Goal: Information Seeking & Learning: Compare options

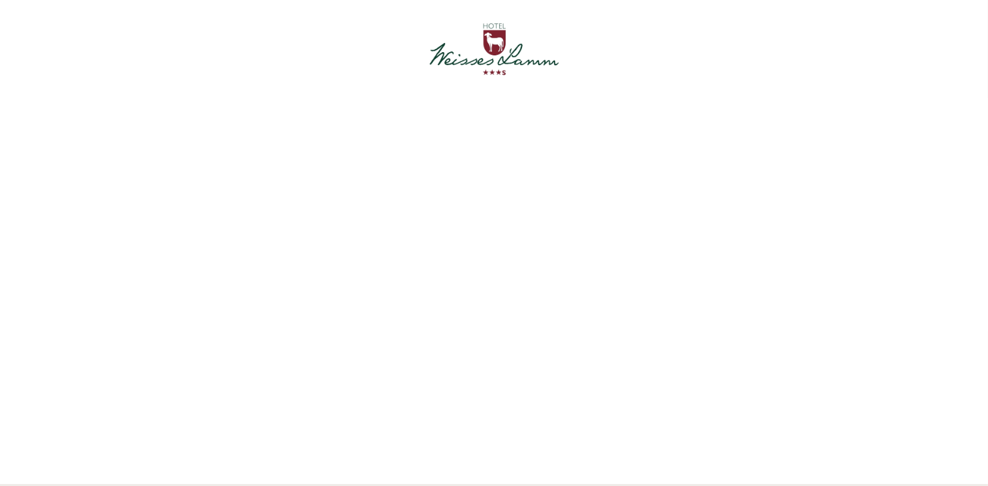
scroll to position [424, 0]
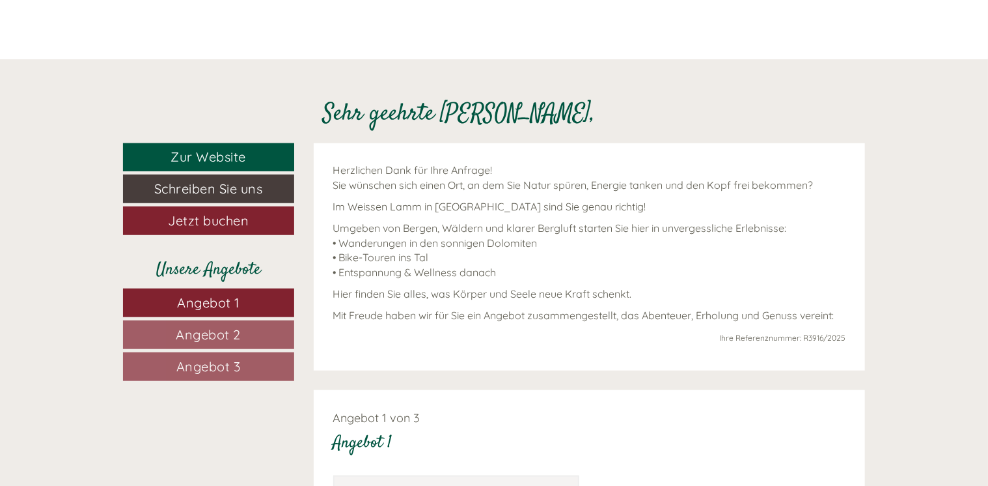
click at [258, 363] on link "Angebot 3" at bounding box center [208, 366] width 171 height 29
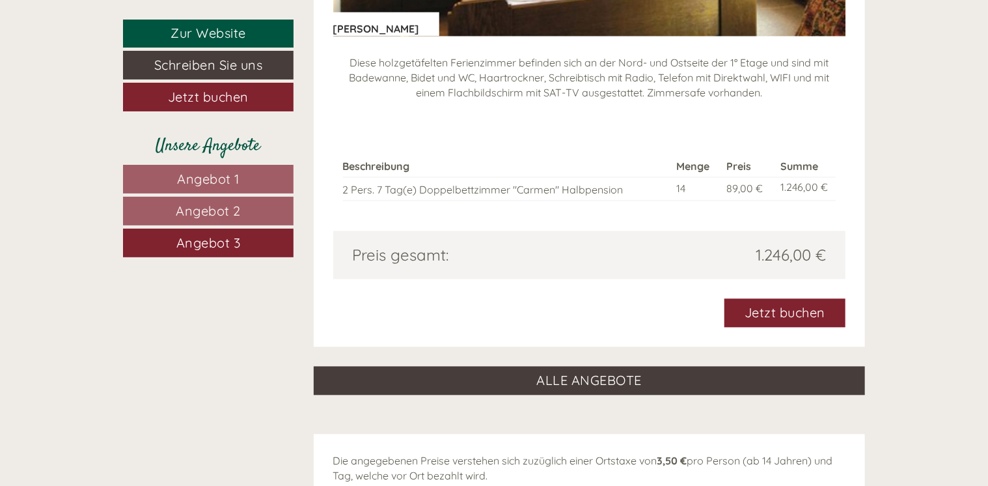
scroll to position [1665, 0]
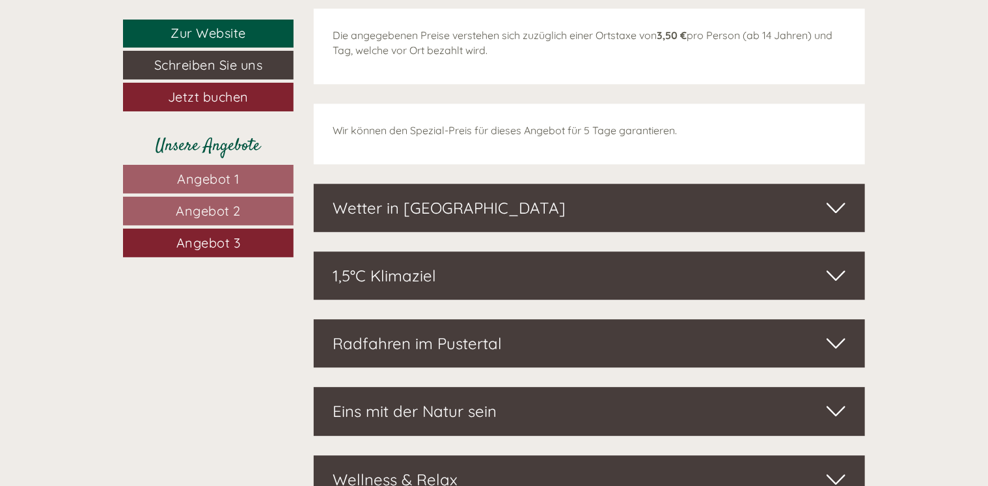
click at [256, 207] on link "Angebot 2" at bounding box center [208, 211] width 171 height 29
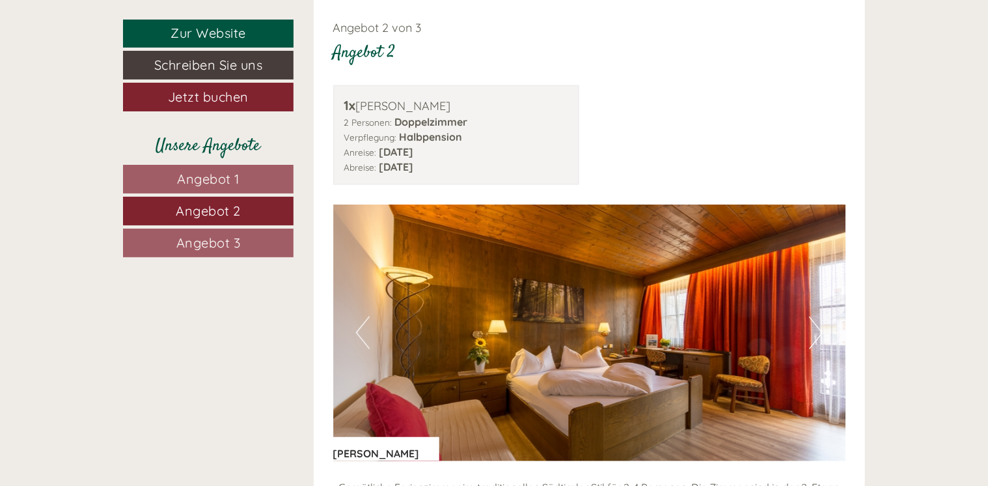
click at [817, 333] on button "Next" at bounding box center [816, 332] width 14 height 33
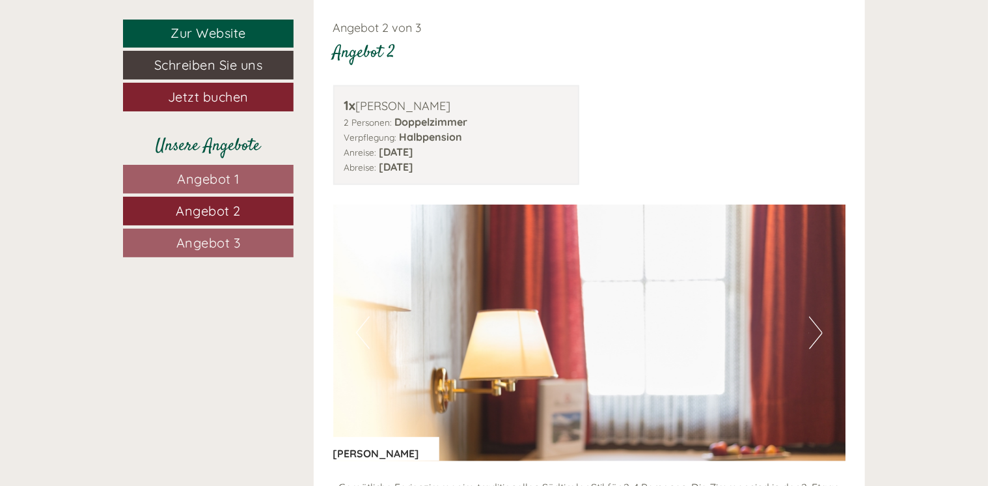
click at [817, 333] on button "Next" at bounding box center [816, 332] width 14 height 33
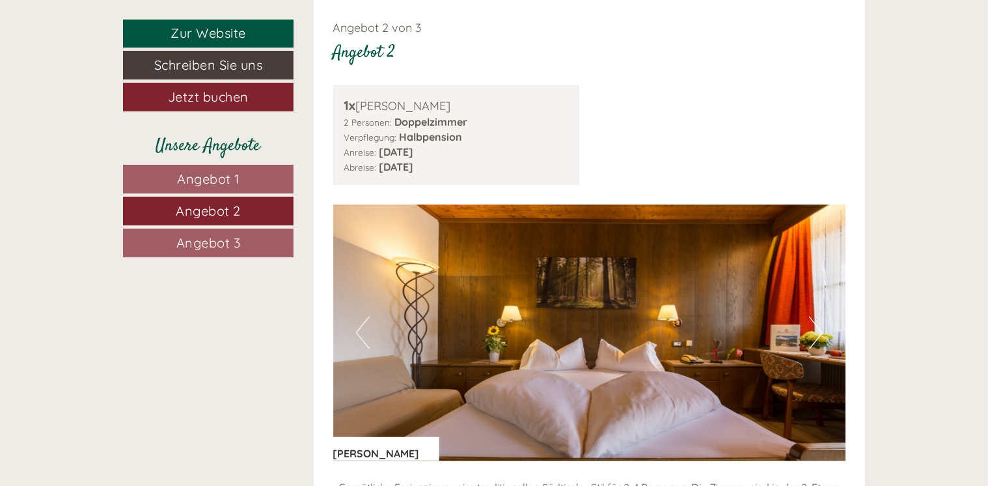
click at [817, 333] on button "Next" at bounding box center [816, 332] width 14 height 33
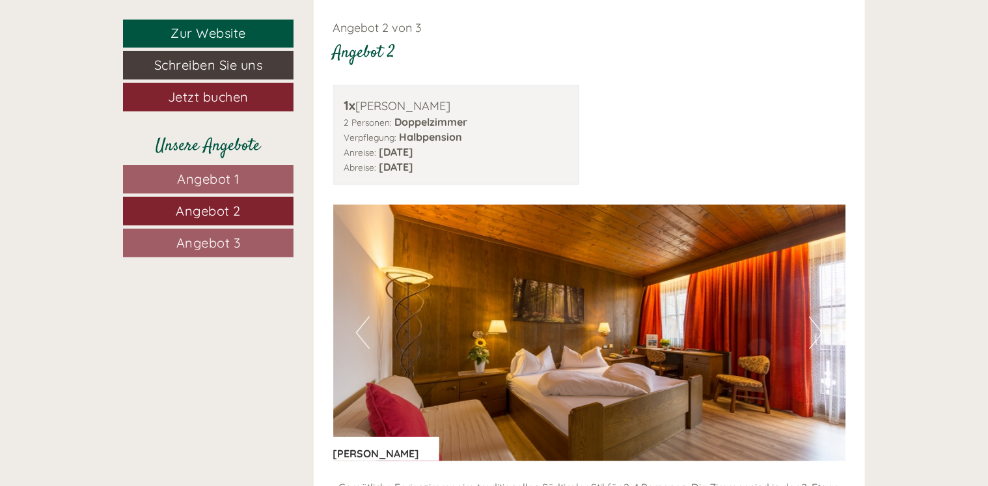
click at [817, 333] on button "Next" at bounding box center [816, 332] width 14 height 33
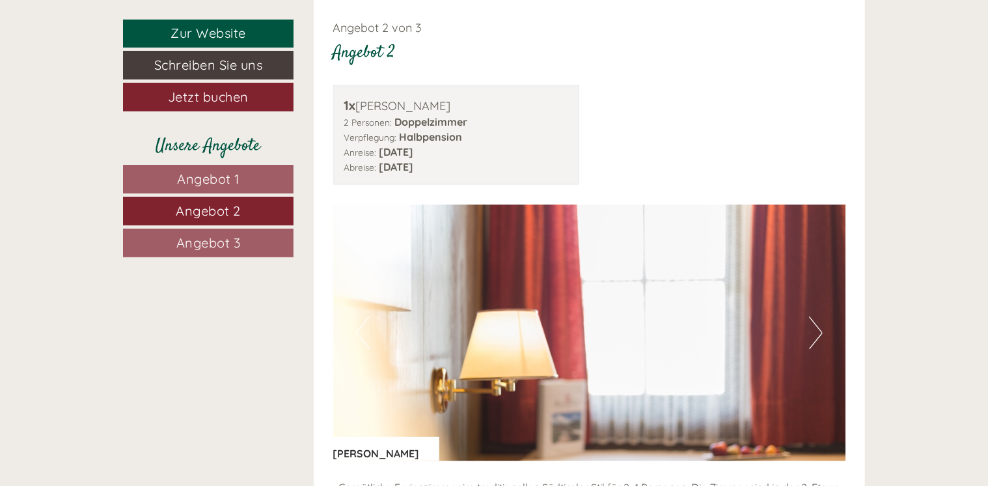
click at [817, 333] on button "Next" at bounding box center [816, 332] width 14 height 33
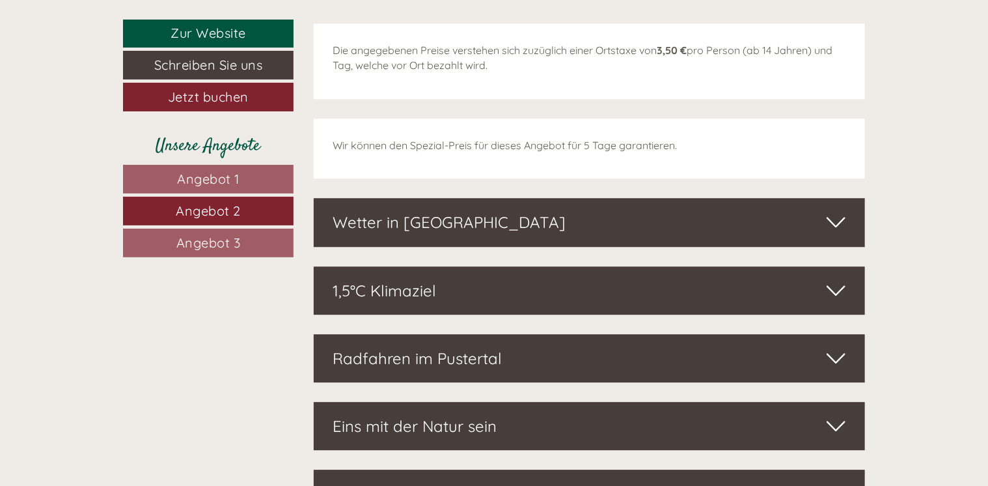
scroll to position [1239, 0]
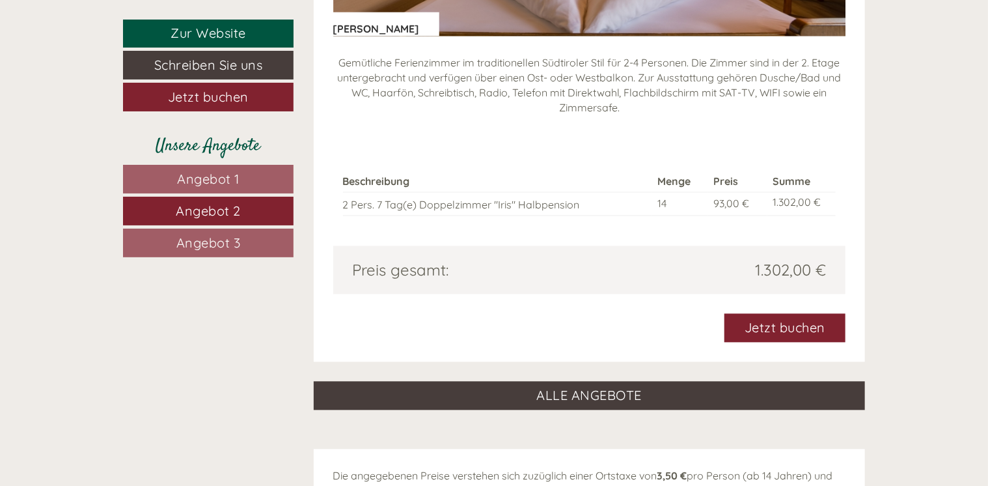
click at [229, 178] on span "Angebot 1" at bounding box center [208, 179] width 62 height 16
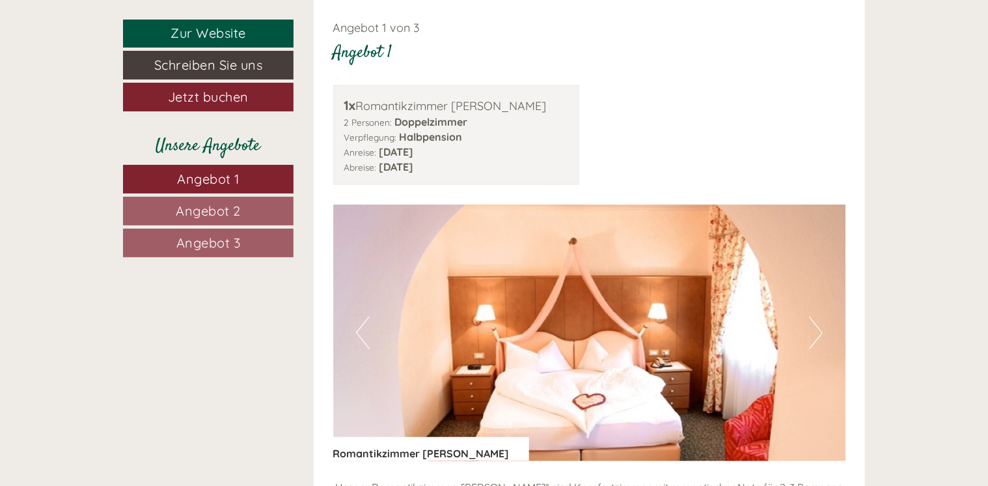
click at [820, 330] on button "Next" at bounding box center [816, 332] width 14 height 33
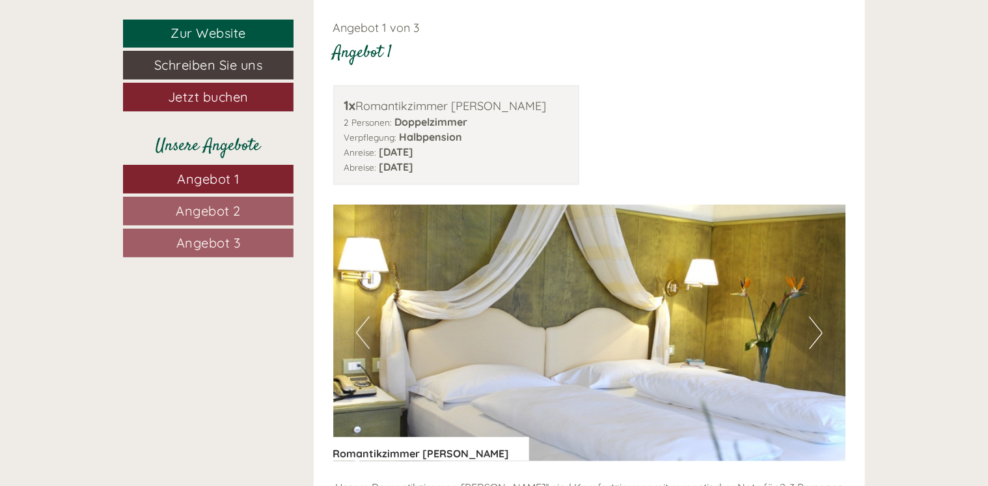
click at [820, 330] on button "Next" at bounding box center [816, 332] width 14 height 33
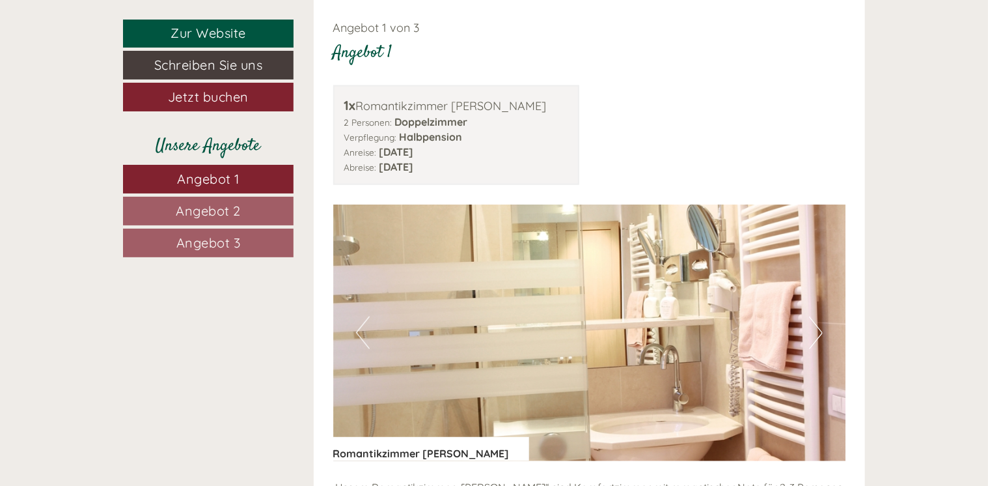
click at [820, 330] on button "Next" at bounding box center [816, 332] width 14 height 33
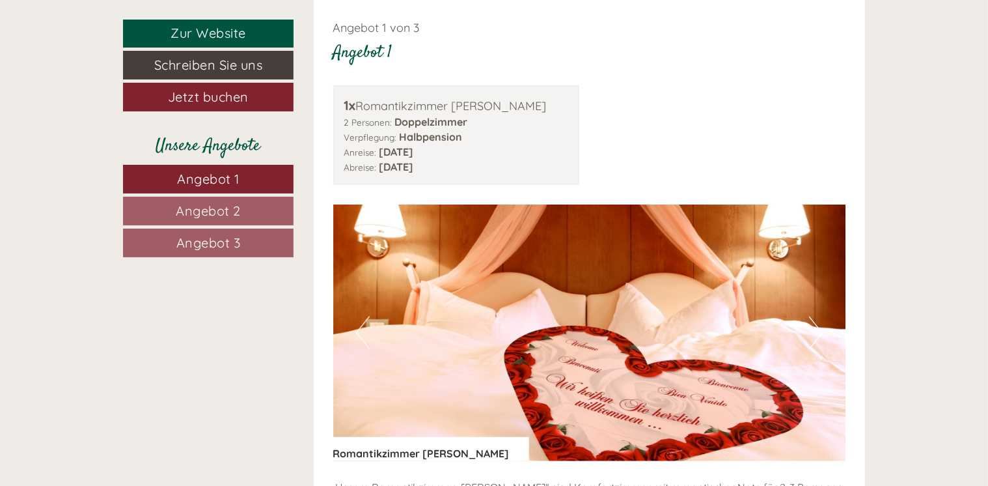
click at [820, 330] on button "Next" at bounding box center [816, 332] width 14 height 33
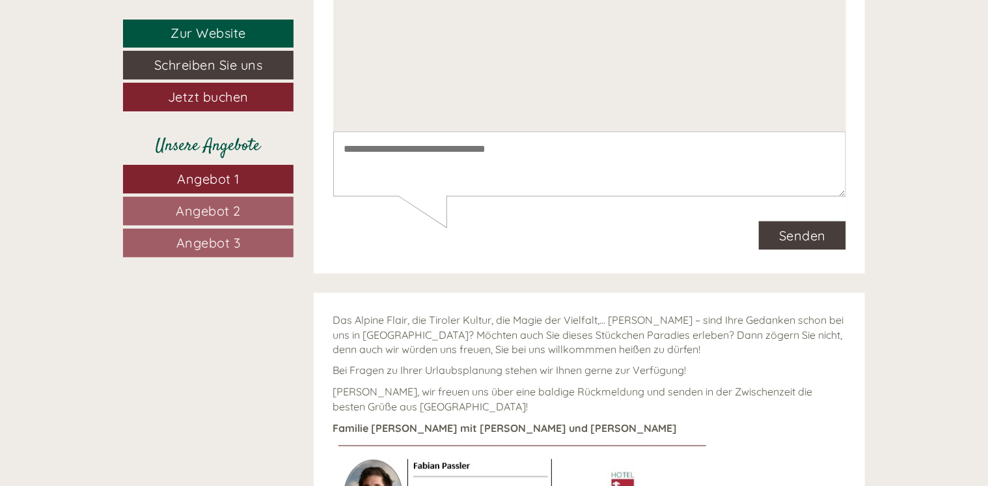
scroll to position [3790, 0]
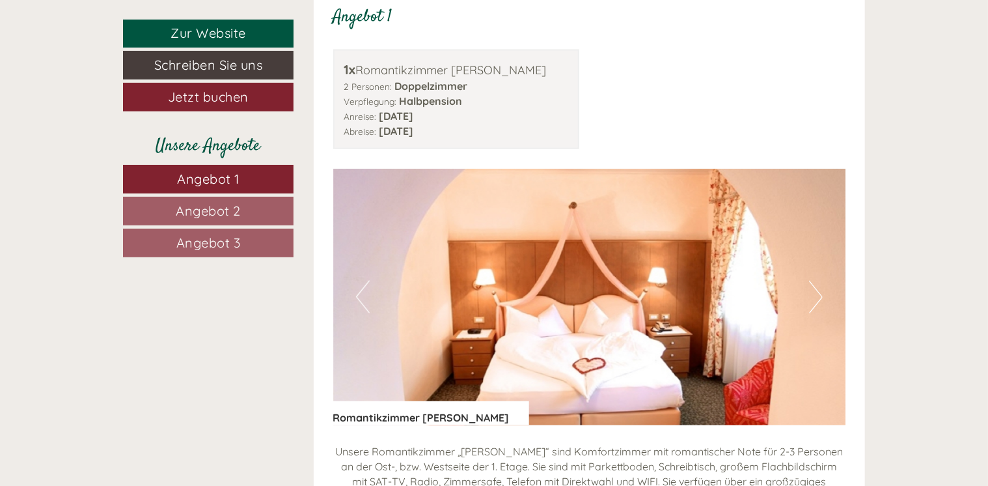
scroll to position [424, 0]
